Goal: Information Seeking & Learning: Learn about a topic

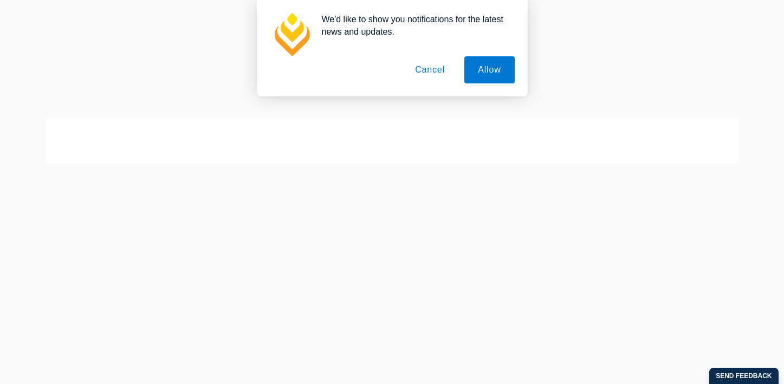
click at [433, 69] on button "Cancel" at bounding box center [429, 69] width 57 height 27
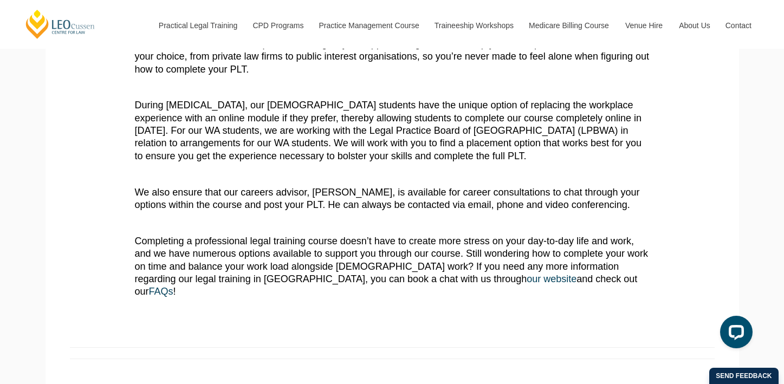
scroll to position [707, 0]
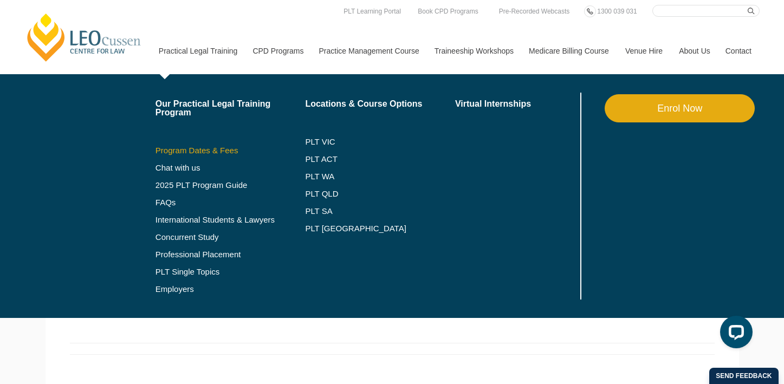
click at [193, 148] on link "Program Dates & Fees" at bounding box center [230, 150] width 150 height 9
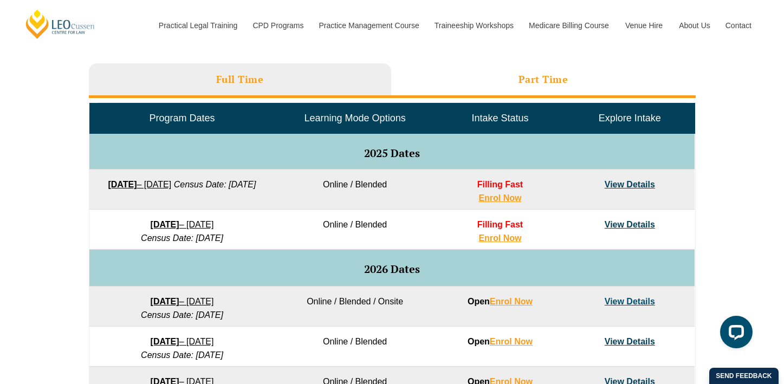
scroll to position [480, 0]
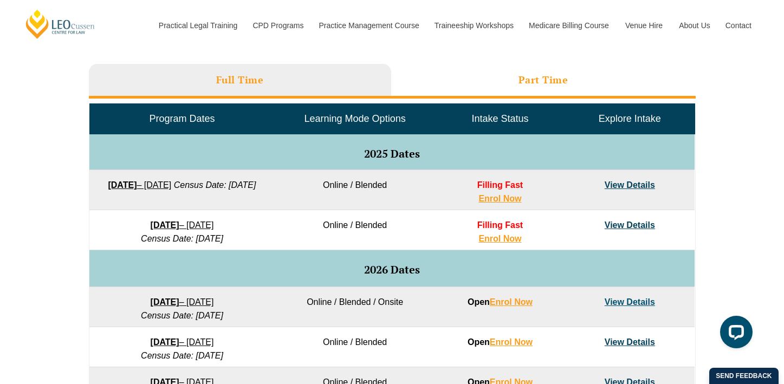
click at [503, 85] on li "Part Time" at bounding box center [543, 81] width 304 height 35
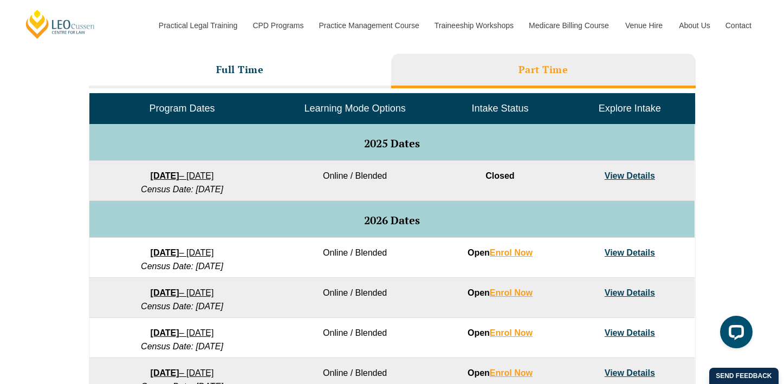
scroll to position [487, 0]
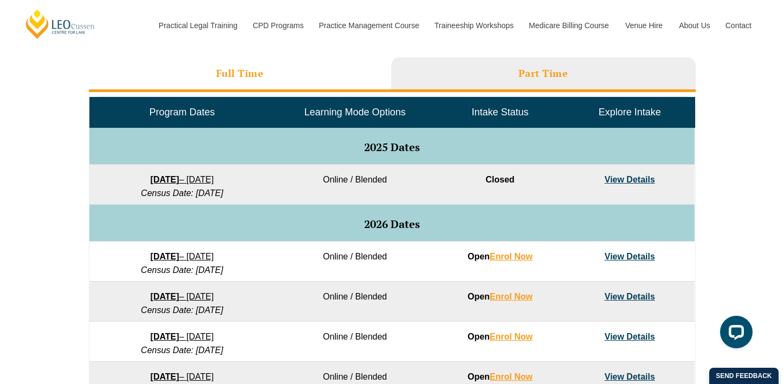
click at [212, 70] on li "Full Time" at bounding box center [240, 74] width 302 height 35
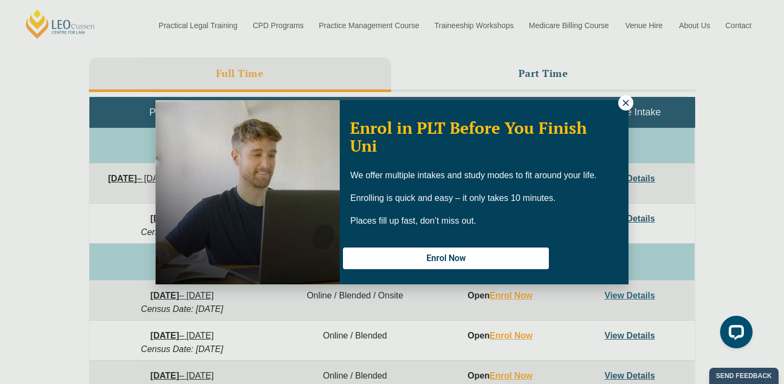
click at [629, 99] on icon at bounding box center [626, 103] width 10 height 10
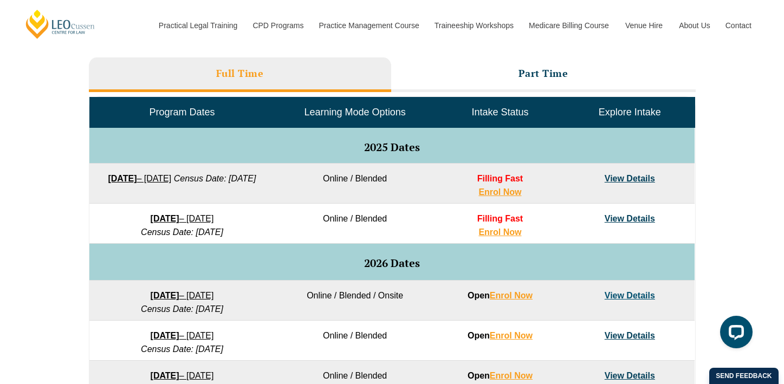
click at [615, 176] on link "View Details" at bounding box center [630, 178] width 50 height 9
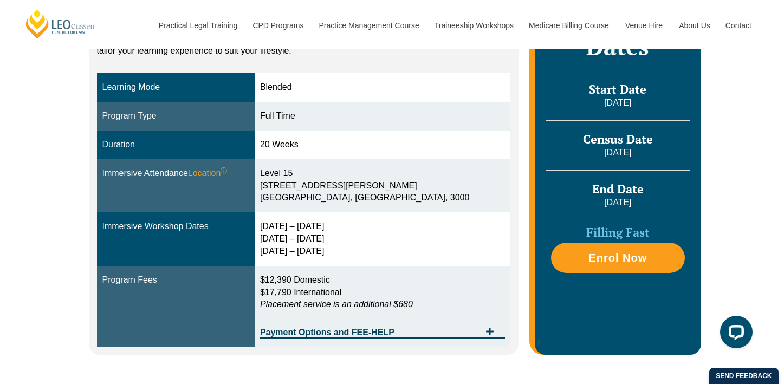
scroll to position [289, 0]
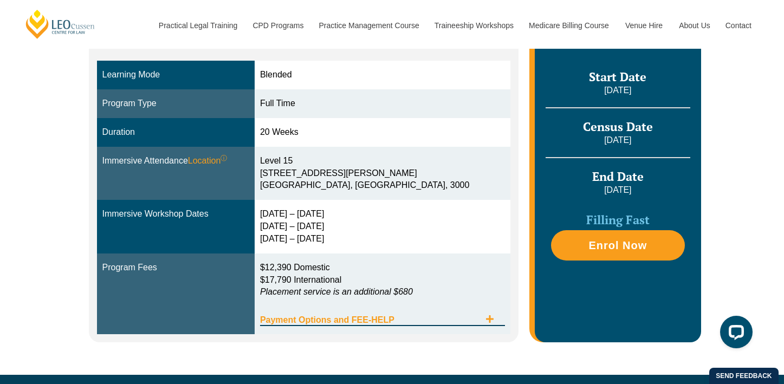
click at [437, 320] on span "Payment Options and FEE-HELP" at bounding box center [370, 320] width 220 height 9
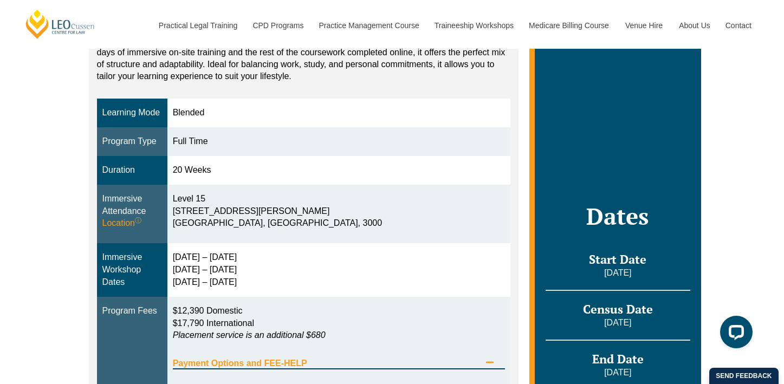
scroll to position [127, 0]
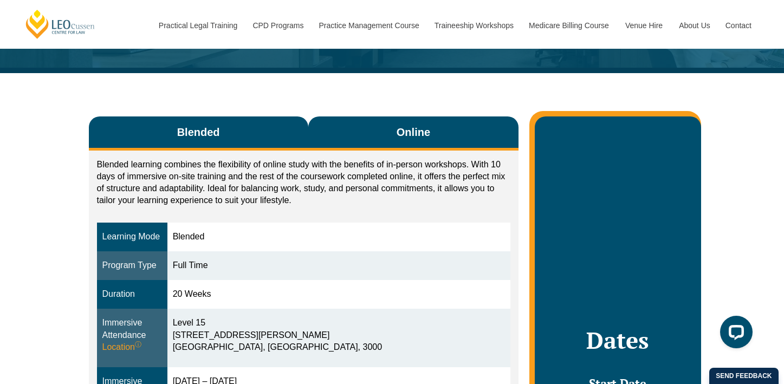
click at [397, 141] on button "Online" at bounding box center [413, 133] width 211 height 34
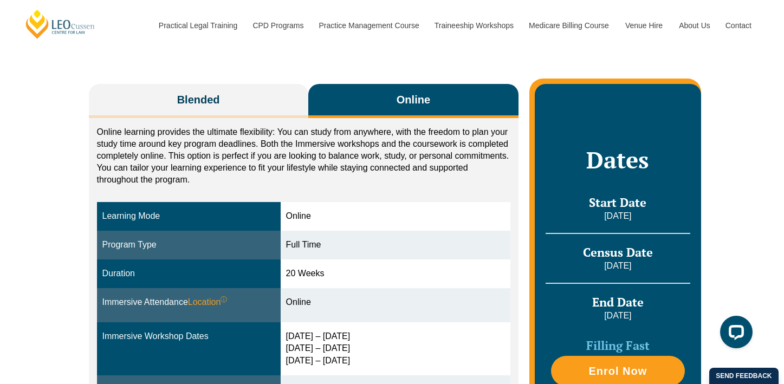
scroll to position [161, 0]
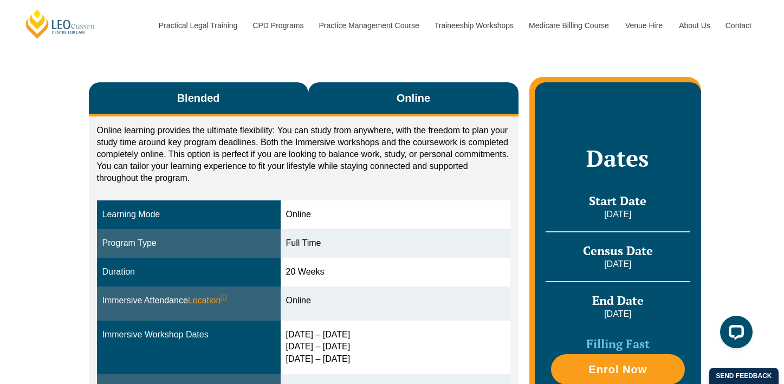
click at [251, 94] on button "Blended" at bounding box center [198, 99] width 219 height 34
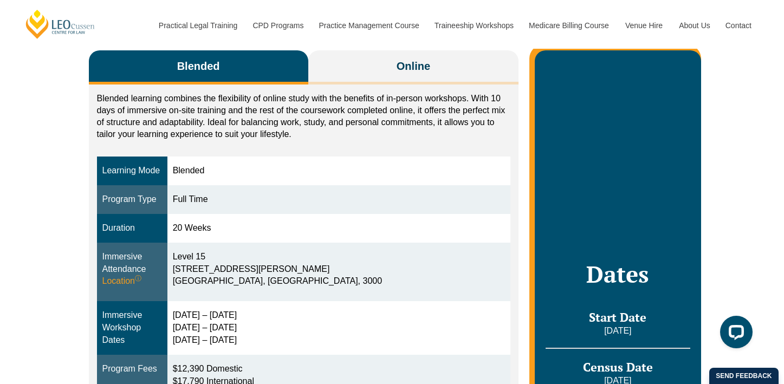
scroll to position [203, 0]
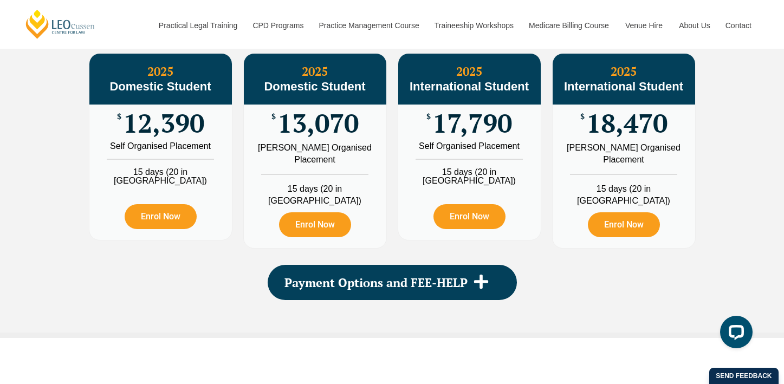
scroll to position [1325, 0]
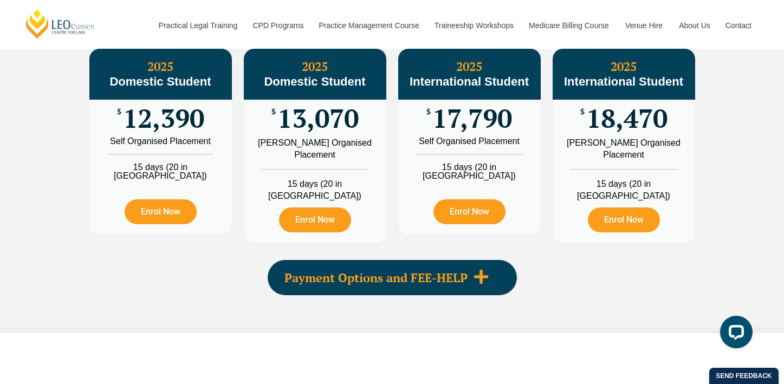
click at [497, 278] on div "Payment Options and FEE-HELP" at bounding box center [392, 277] width 249 height 35
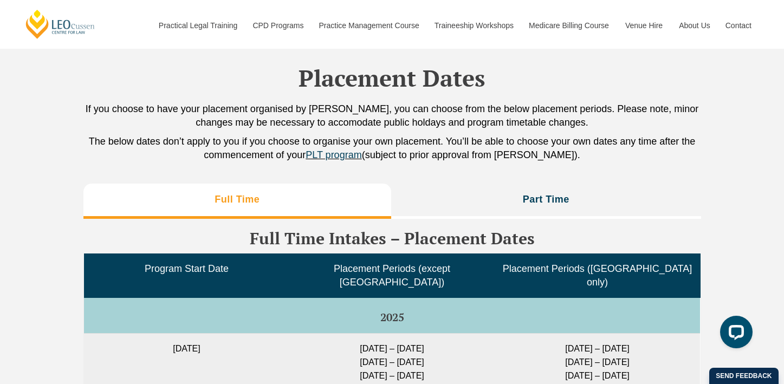
scroll to position [2792, 0]
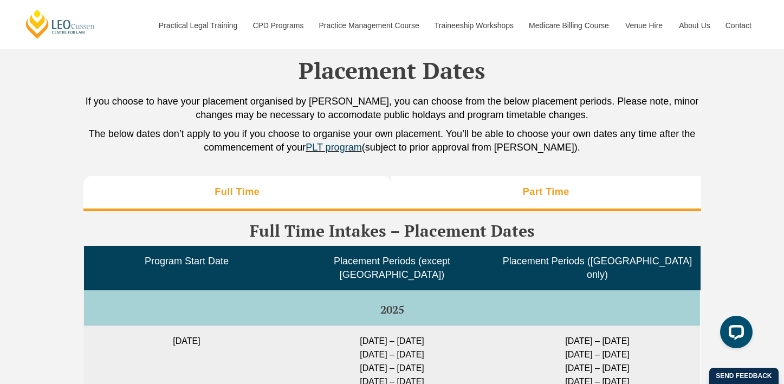
click at [469, 176] on li "Part Time" at bounding box center [546, 193] width 310 height 35
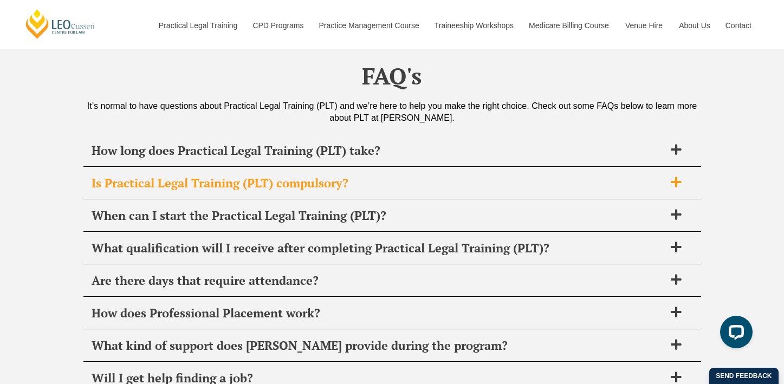
scroll to position [4148, 0]
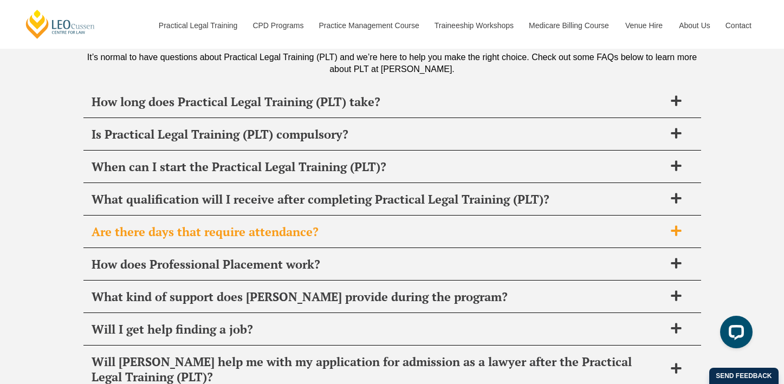
click at [444, 224] on span "Are there days that require attendance?" at bounding box center [378, 231] width 573 height 15
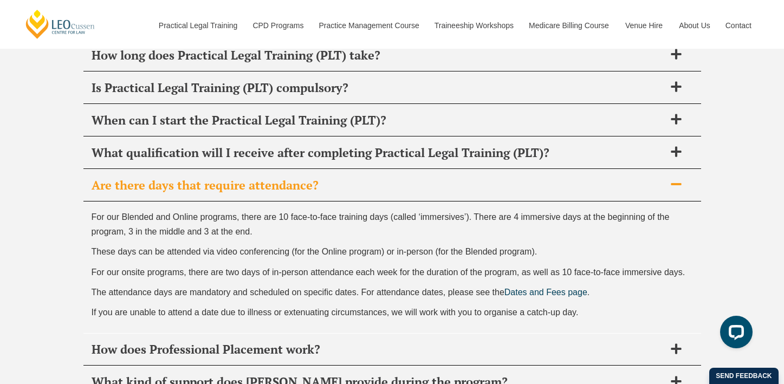
scroll to position [4197, 0]
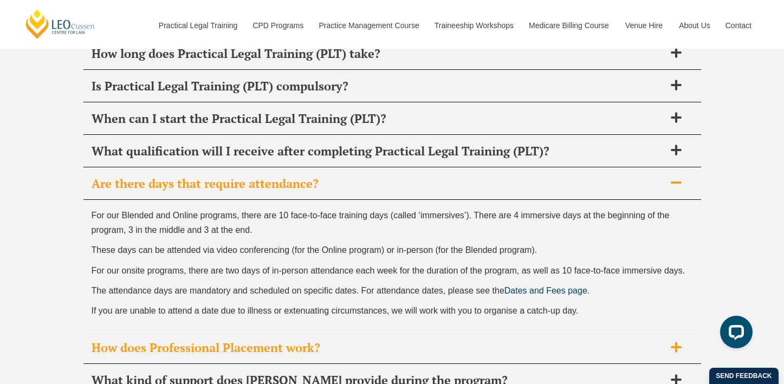
click at [478, 332] on div "How does Professional Placement work?" at bounding box center [392, 348] width 618 height 32
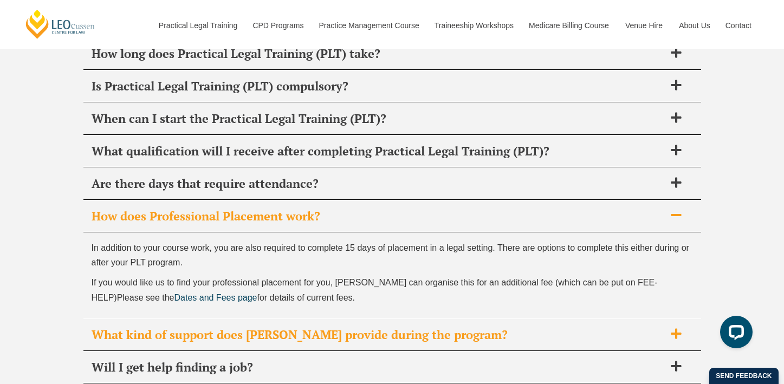
click at [480, 327] on span "What kind of support does Leo Cussen provide during the program?" at bounding box center [378, 334] width 573 height 15
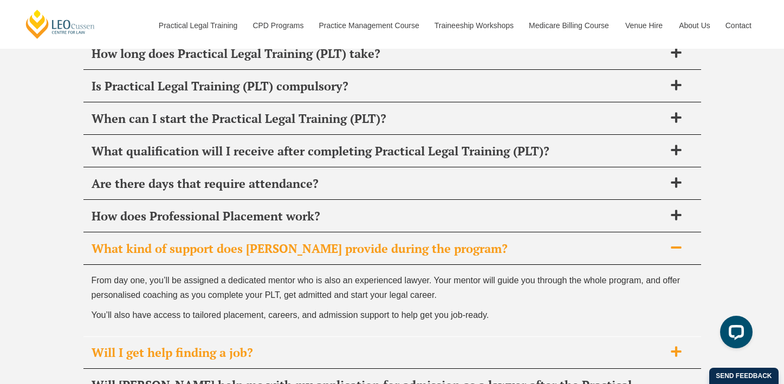
click at [478, 337] on div "Will I get help finding a job?" at bounding box center [392, 353] width 618 height 32
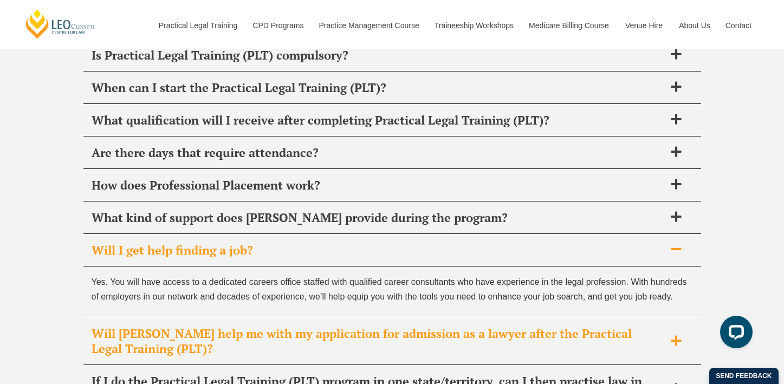
click at [478, 326] on span "Will Leo Cussen help me with my application for admission as a lawyer after the…" at bounding box center [378, 341] width 573 height 30
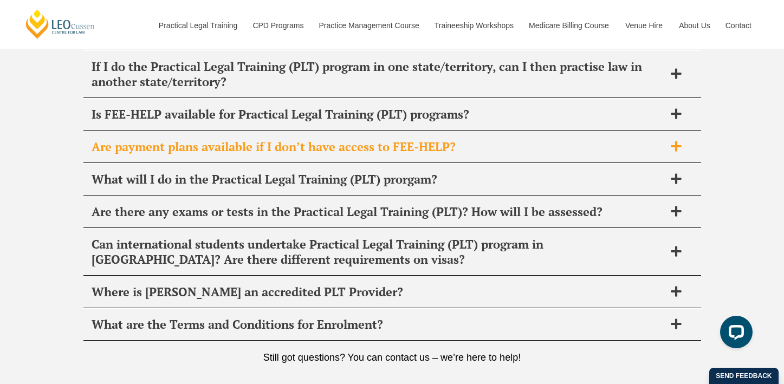
scroll to position [4551, 0]
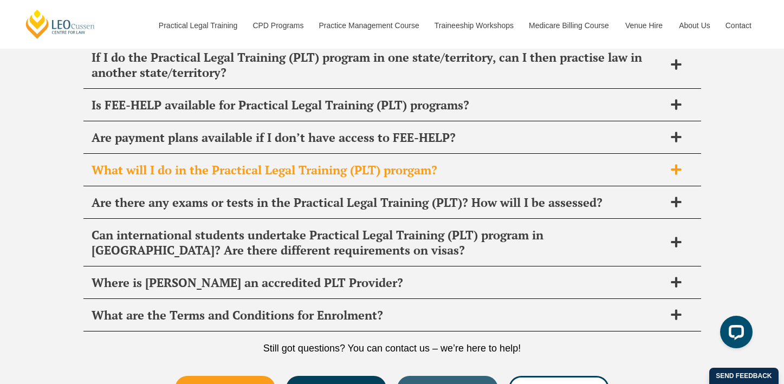
click at [447, 162] on div "What will I do in the Practical Legal Training (PLT) prorgam?" at bounding box center [392, 170] width 618 height 32
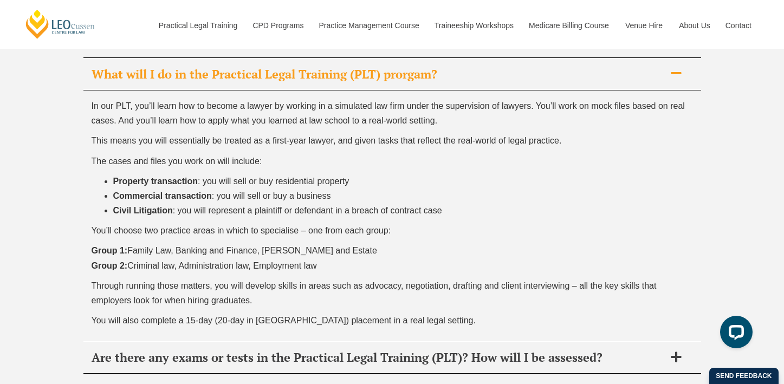
scroll to position [4708, 0]
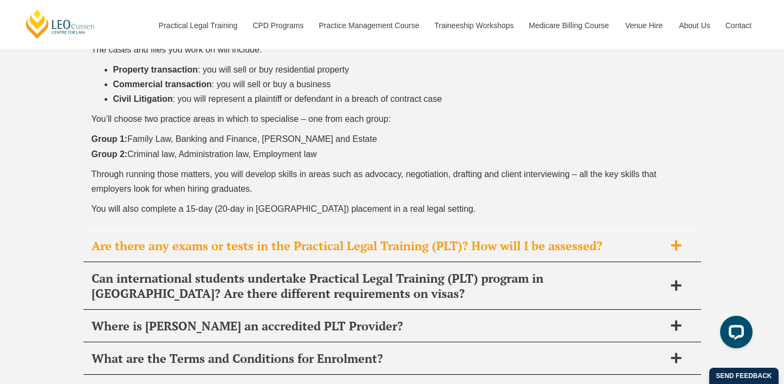
click at [444, 238] on span "Are there any exams or tests in the Practical Legal Training (PLT)? How will I …" at bounding box center [378, 245] width 573 height 15
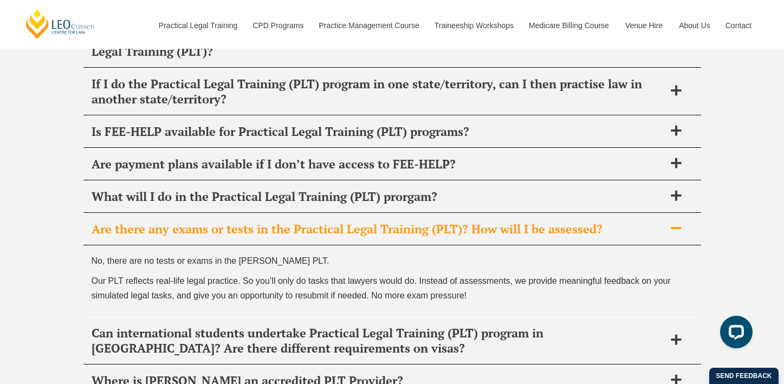
scroll to position [4463, 0]
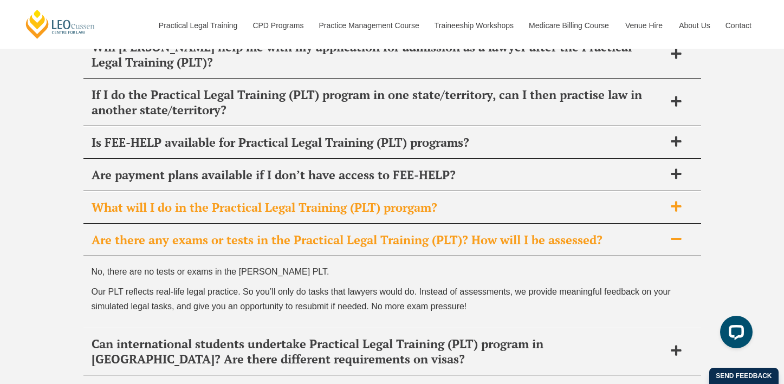
click at [431, 200] on span "What will I do in the Practical Legal Training (PLT) prorgam?" at bounding box center [378, 207] width 573 height 15
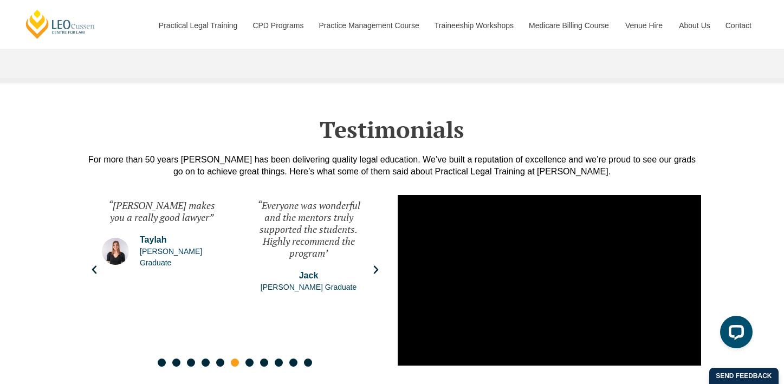
scroll to position [5823, 0]
